Goal: Task Accomplishment & Management: Use online tool/utility

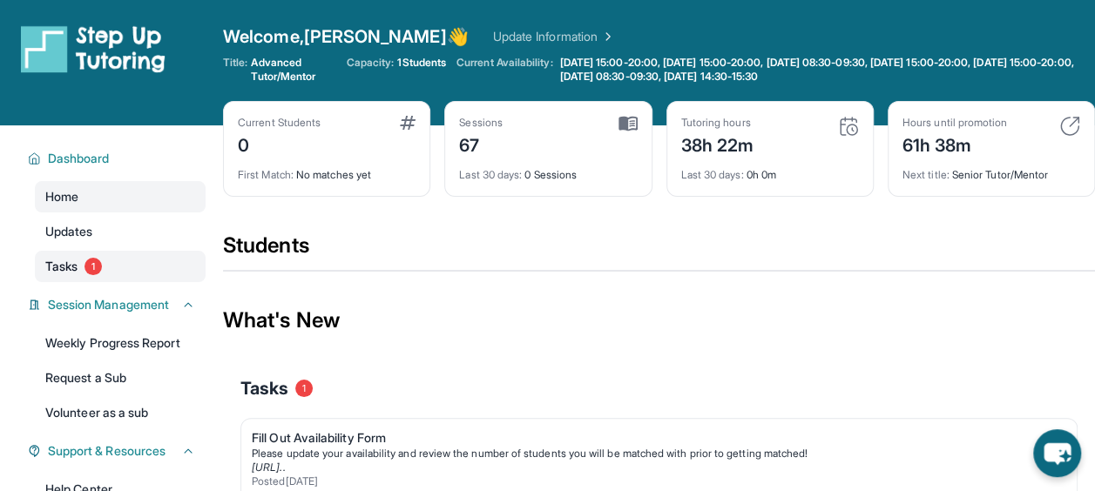
click at [82, 251] on link "Tasks 1" at bounding box center [120, 266] width 171 height 31
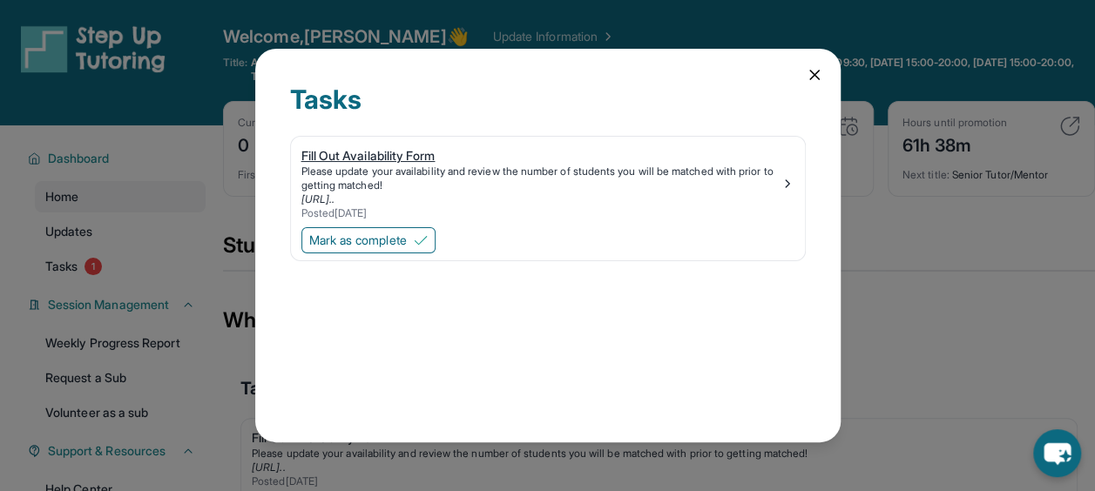
click at [592, 198] on div "[URL].." at bounding box center [540, 200] width 479 height 14
click at [814, 77] on icon at bounding box center [814, 74] width 17 height 17
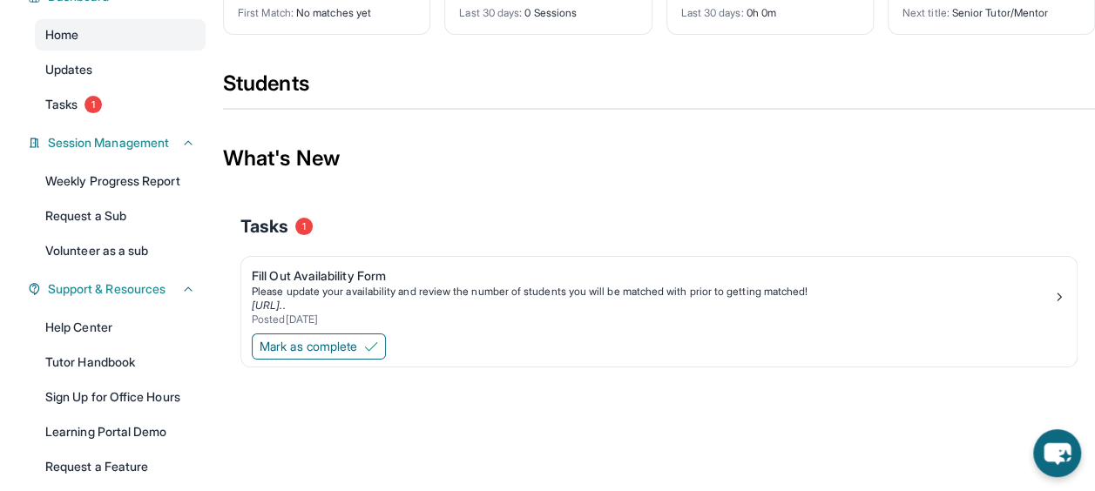
scroll to position [168, 0]
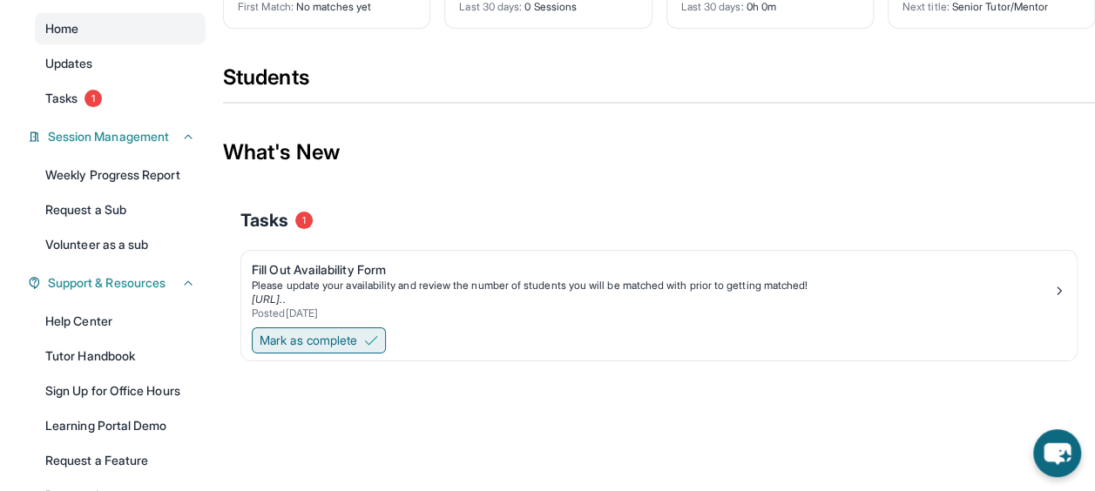
click at [328, 336] on span "Mark as complete" at bounding box center [309, 340] width 98 height 17
